Goal: Information Seeking & Learning: Learn about a topic

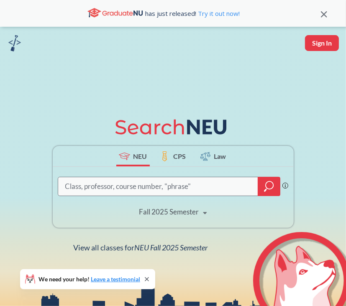
scroll to position [42, 0]
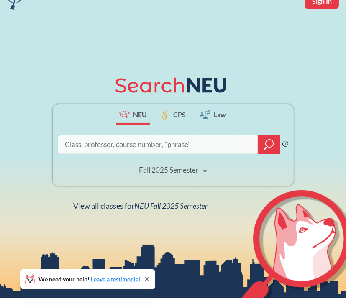
click at [162, 153] on input "search" at bounding box center [158, 144] width 188 height 17
type input "SI"
click at [280, 154] on div at bounding box center [269, 144] width 23 height 19
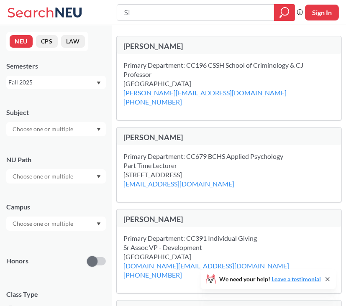
click at [102, 176] on div at bounding box center [56, 177] width 100 height 14
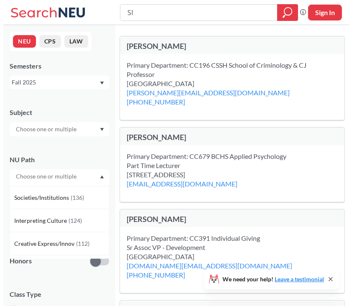
scroll to position [18, 0]
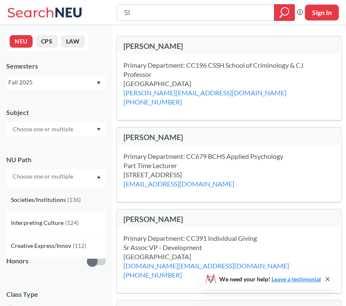
click at [38, 200] on span "Societies/Institutions" at bounding box center [39, 199] width 57 height 9
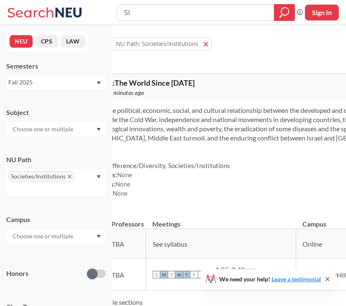
click at [234, 13] on input "SI" at bounding box center [195, 12] width 144 height 14
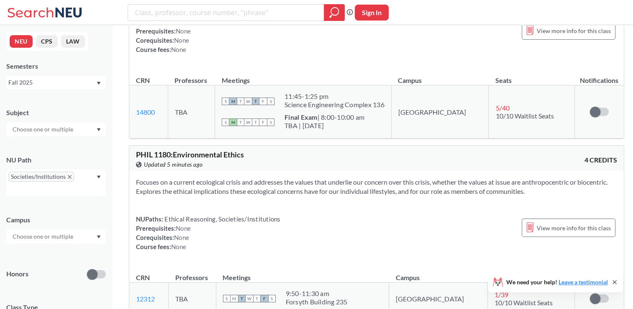
scroll to position [9459, 0]
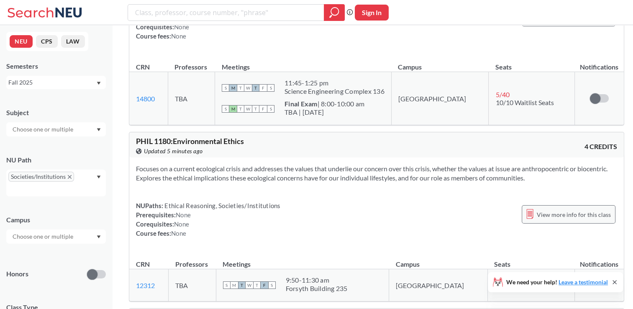
click at [346, 205] on div "View more info for this class" at bounding box center [569, 214] width 94 height 18
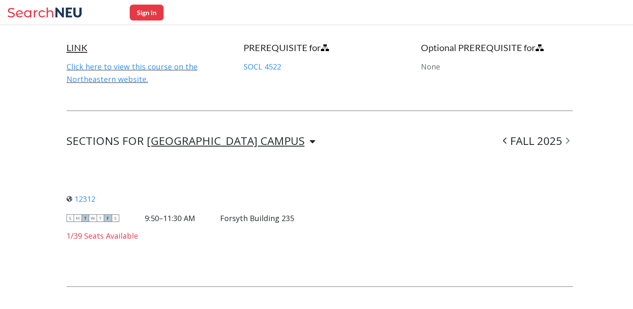
scroll to position [511, 0]
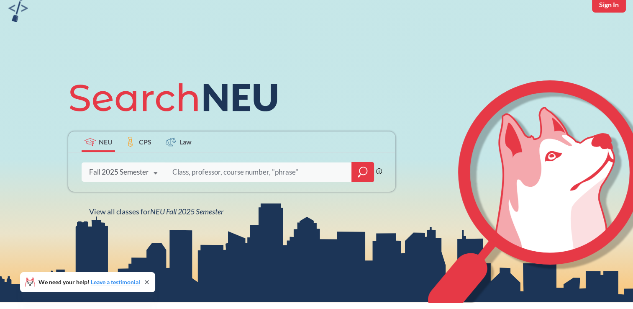
scroll to position [84, 0]
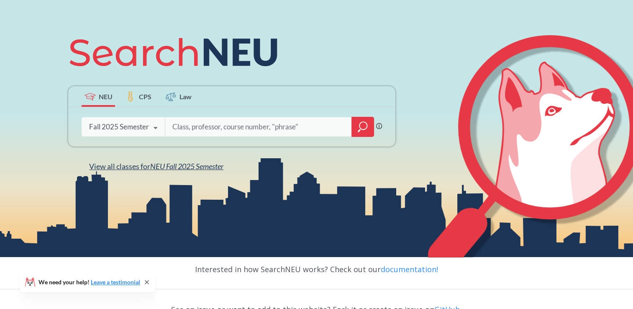
click at [201, 166] on span "NEU Fall 2025 Semester" at bounding box center [186, 166] width 73 height 9
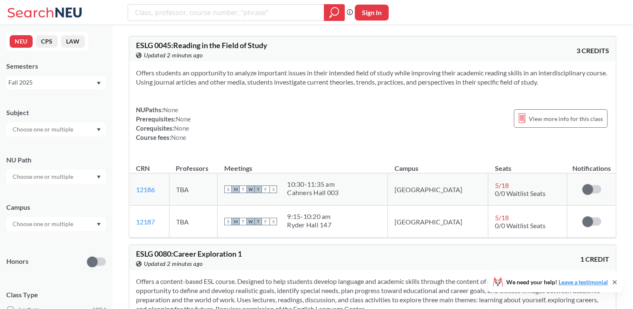
click at [103, 175] on div at bounding box center [56, 177] width 100 height 14
click at [71, 217] on span "( 136 )" at bounding box center [73, 218] width 13 height 7
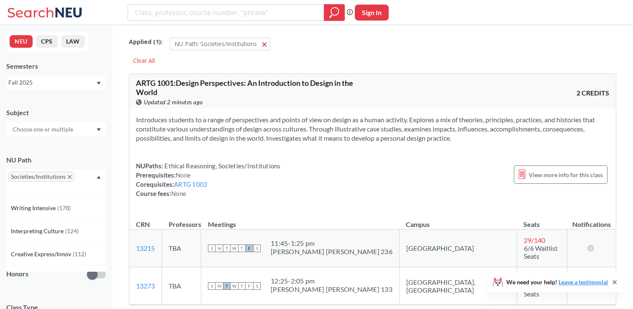
click at [94, 177] on div "Societies/Institutions" at bounding box center [56, 183] width 100 height 27
click at [99, 128] on icon "Dropdown arrow" at bounding box center [99, 129] width 4 height 3
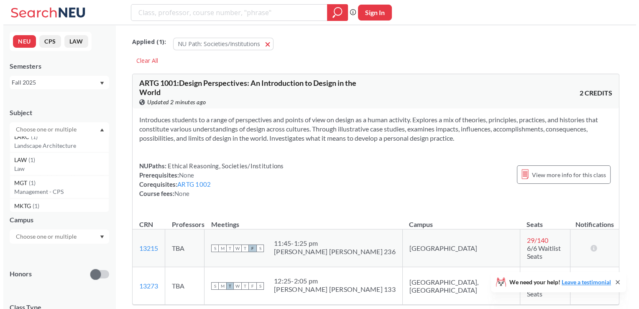
scroll to position [830, 0]
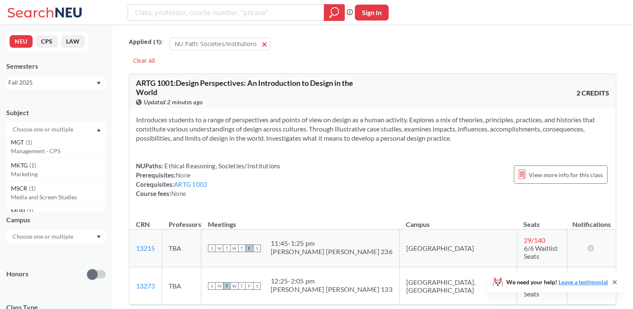
click at [51, 190] on div "MSCR ( 1 )" at bounding box center [58, 188] width 95 height 9
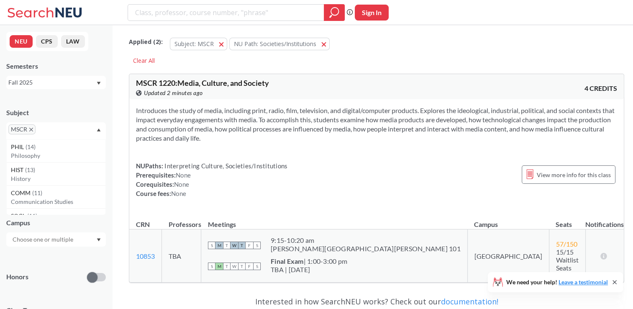
click at [32, 129] on icon "X to remove pill" at bounding box center [31, 130] width 4 height 4
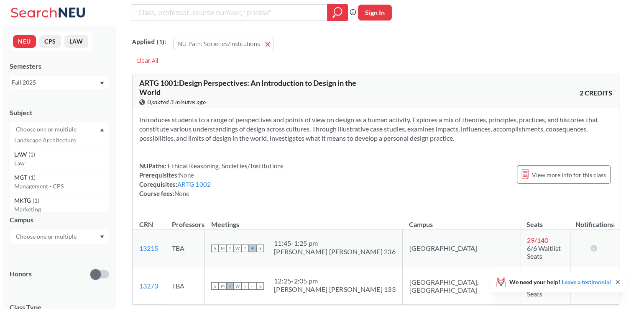
scroll to position [753, 0]
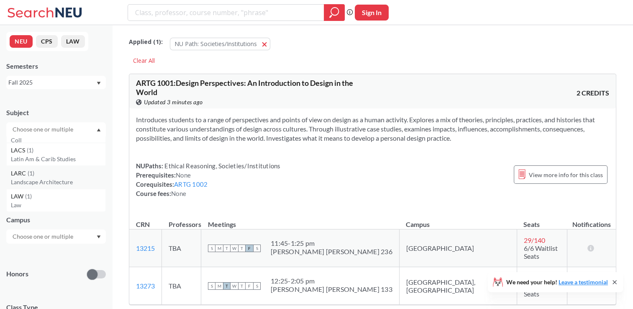
click at [49, 174] on div "LARC ( 1 )" at bounding box center [58, 173] width 95 height 9
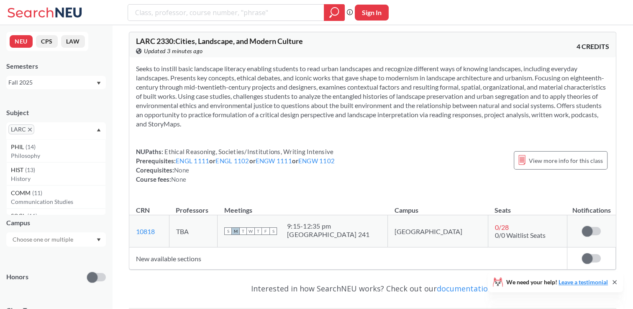
click at [28, 128] on icon "X to remove pill" at bounding box center [30, 130] width 4 height 4
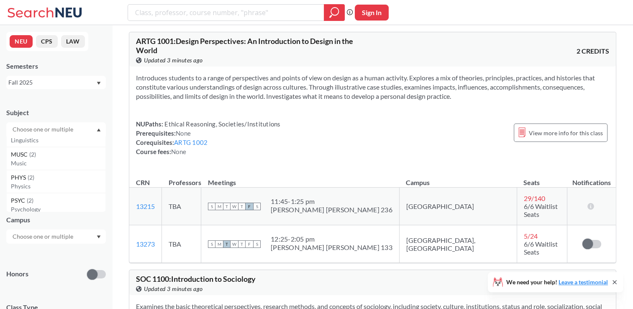
scroll to position [335, 0]
click at [50, 184] on p "Physics" at bounding box center [58, 186] width 95 height 8
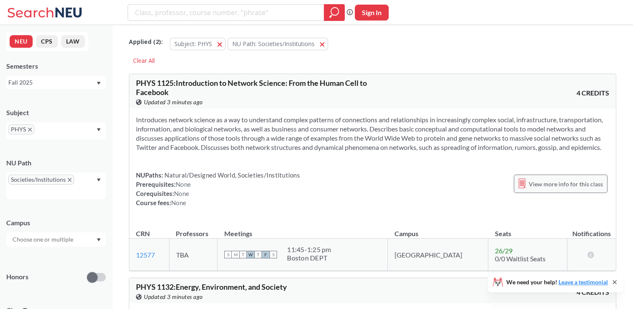
click at [547, 179] on span "View more info for this class" at bounding box center [566, 184] width 74 height 10
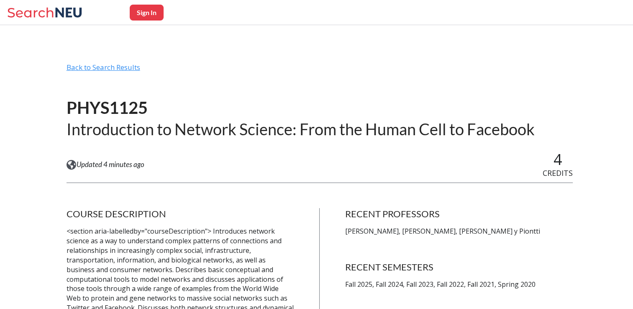
click at [118, 69] on div "Back to Search Results" at bounding box center [320, 71] width 506 height 16
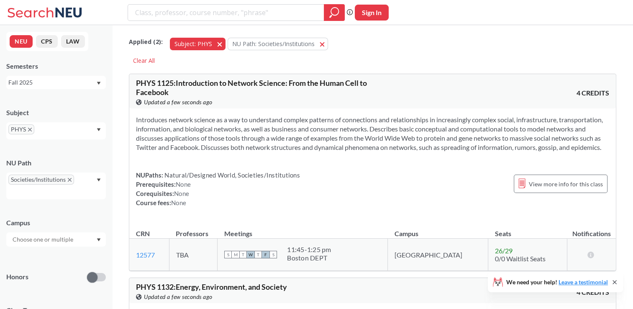
click at [223, 42] on span "button" at bounding box center [223, 44] width 0 height 8
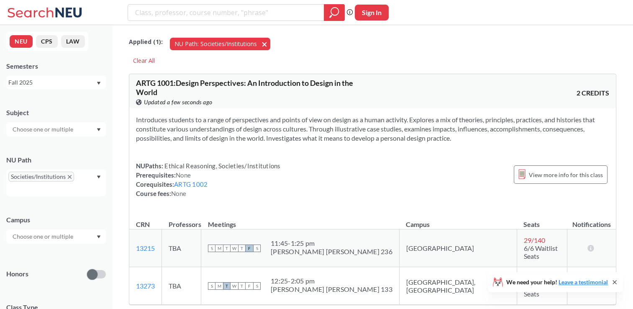
click at [219, 43] on span "NU Path: Societies/Institutions" at bounding box center [216, 44] width 82 height 8
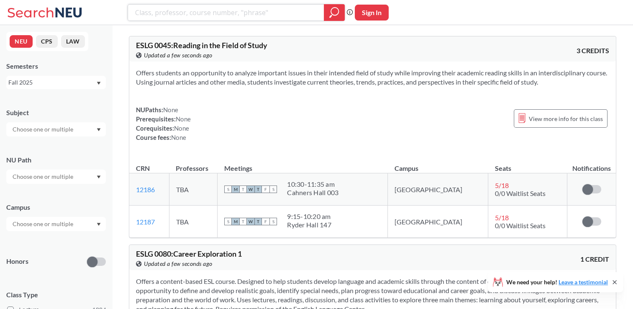
click at [219, 19] on input "search" at bounding box center [226, 12] width 184 height 14
type input "socl"
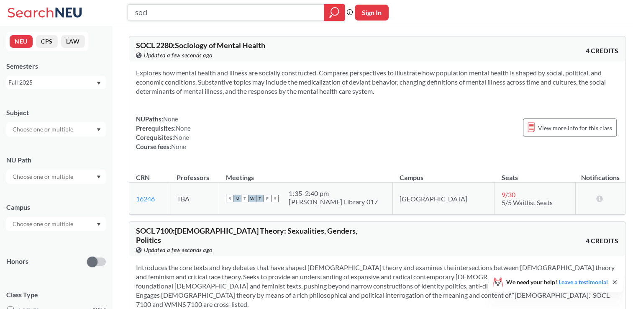
click at [205, 15] on input "socl" at bounding box center [226, 12] width 184 height 14
type input "socl 2358"
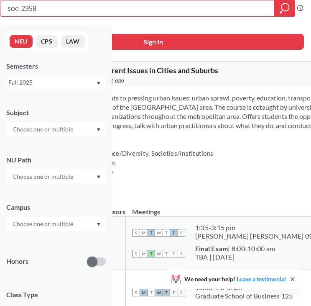
click at [201, 157] on div "Introduces students to pressing urban issues: urban sprawl, poverty, education,…" at bounding box center [268, 143] width 428 height 112
click at [213, 183] on div "NUPaths: Difference/Diversity, Societies/Institutions Prerequisites: None Coreq…" at bounding box center [137, 167] width 153 height 37
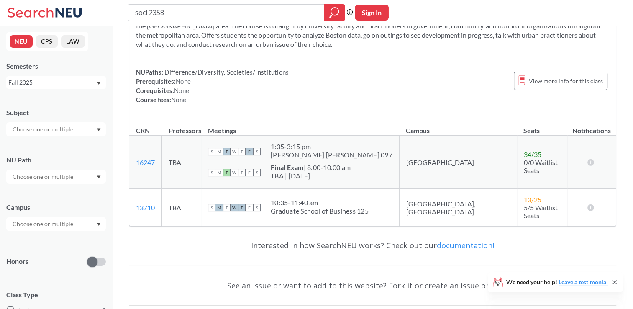
scroll to position [42, 0]
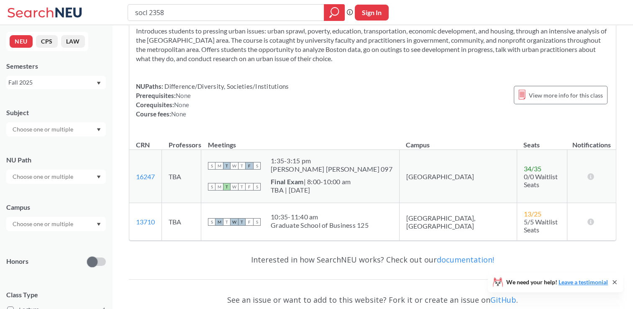
click at [190, 179] on td "TBA" at bounding box center [181, 176] width 39 height 53
click at [149, 175] on link "16247" at bounding box center [145, 176] width 19 height 8
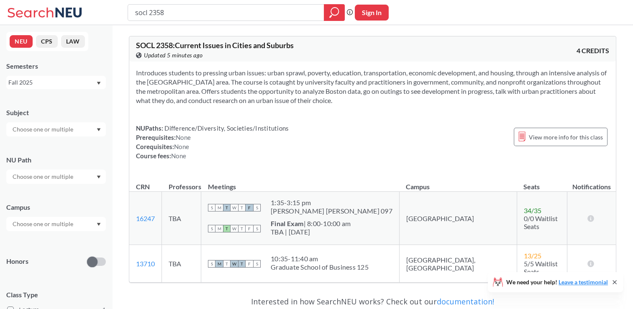
click at [70, 224] on input "text" at bounding box center [43, 224] width 70 height 10
click at [50, 239] on div "Boston ( 1 )" at bounding box center [58, 242] width 95 height 9
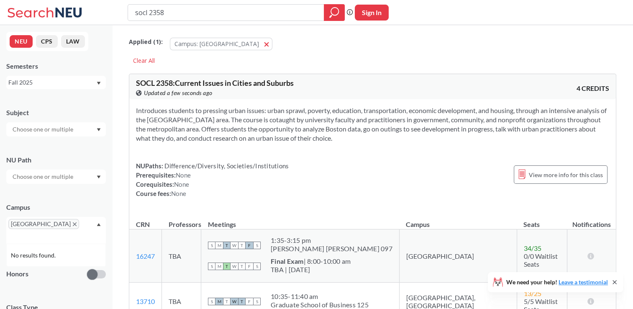
click at [100, 179] on div at bounding box center [56, 177] width 100 height 14
click at [100, 177] on icon "Dropdown arrow" at bounding box center [99, 176] width 4 height 3
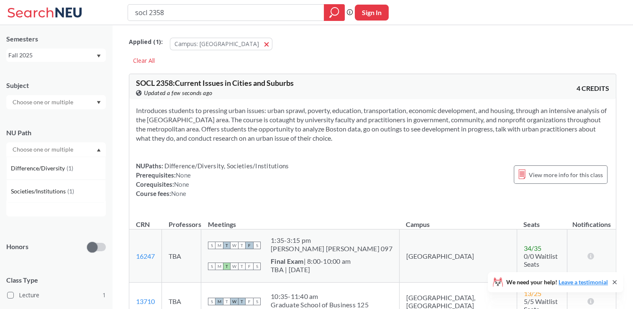
scroll to position [42, 0]
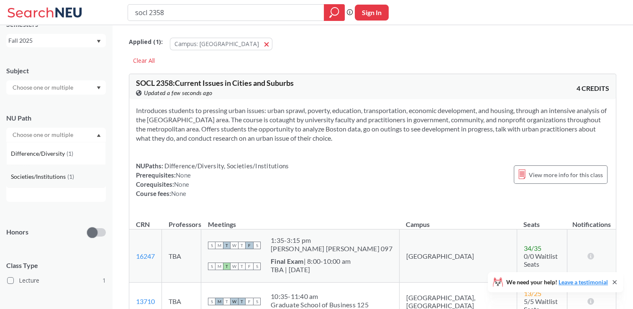
click at [77, 177] on div "Societies/Institutions ( 1 )" at bounding box center [58, 176] width 95 height 9
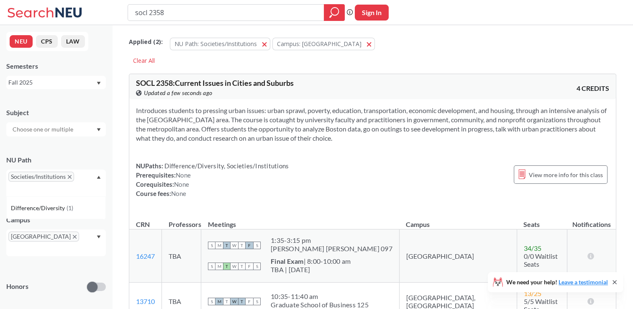
click at [101, 128] on div at bounding box center [56, 129] width 100 height 14
click at [99, 128] on icon "Dropdown arrow" at bounding box center [99, 129] width 4 height 3
drag, startPoint x: 104, startPoint y: 80, endPoint x: 93, endPoint y: 83, distance: 11.3
click at [95, 83] on div "Fall 2025" at bounding box center [56, 82] width 100 height 13
click at [93, 83] on div "Fall 2025" at bounding box center [51, 82] width 87 height 9
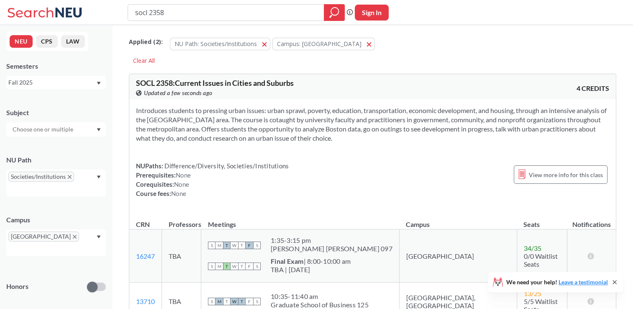
click at [93, 83] on div "Fall 2025" at bounding box center [51, 82] width 87 height 9
click at [112, 123] on div "Applied ( 2 ): NU Path: Societies/Institutions Societies/Institutions Campus: […" at bounding box center [372, 240] width 521 height 430
click at [95, 83] on div "Fall 2025" at bounding box center [51, 82] width 87 height 9
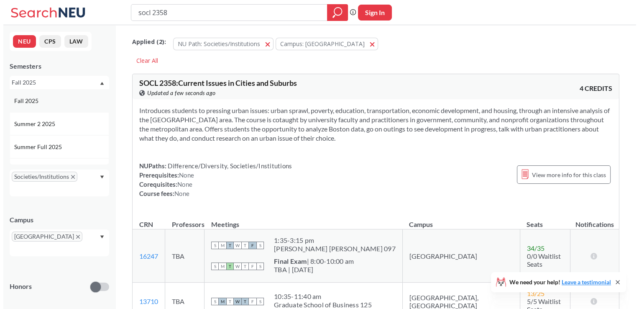
scroll to position [42, 0]
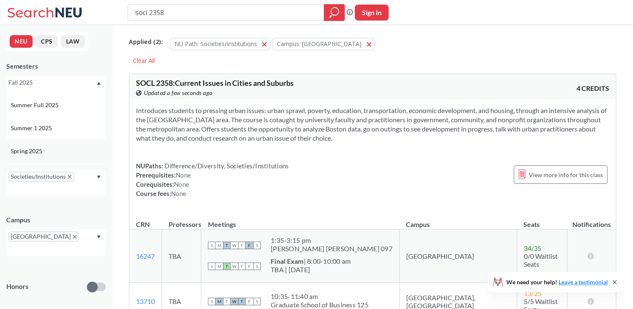
click at [52, 145] on div "Spring 2025" at bounding box center [56, 150] width 100 height 23
